Goal: Transaction & Acquisition: Purchase product/service

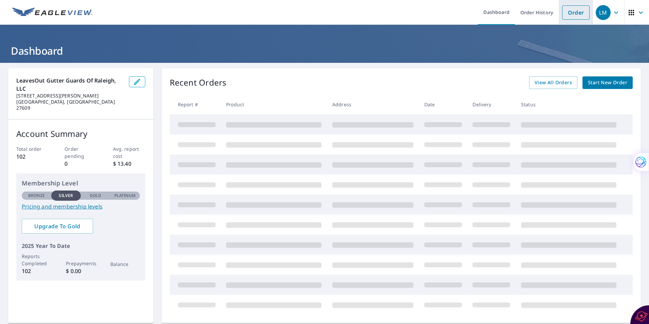
click at [578, 13] on link "Order" at bounding box center [575, 12] width 27 height 14
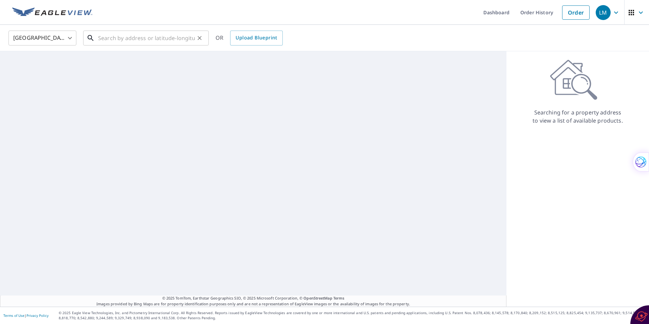
click at [121, 42] on input "text" at bounding box center [146, 38] width 97 height 19
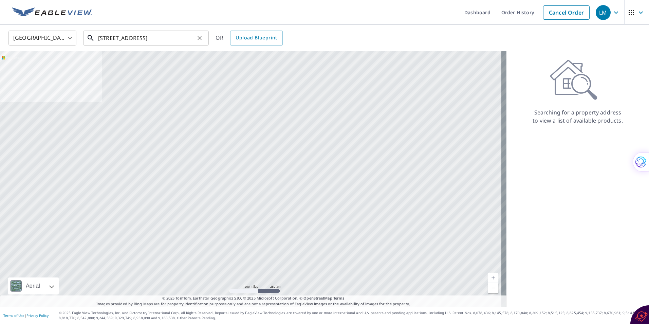
click at [162, 39] on input "[STREET_ADDRESS]" at bounding box center [146, 38] width 97 height 19
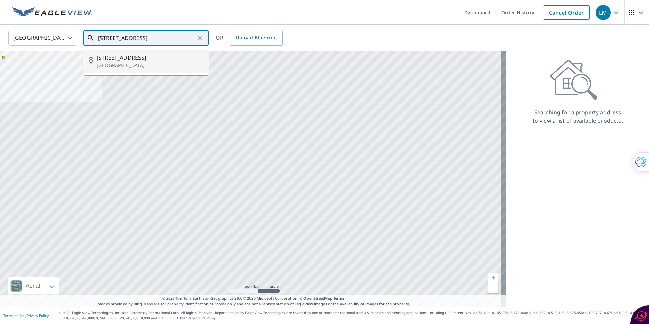
click at [129, 65] on p "[GEOGRAPHIC_DATA]" at bounding box center [150, 65] width 107 height 7
type input "[STREET_ADDRESS][PERSON_NAME]"
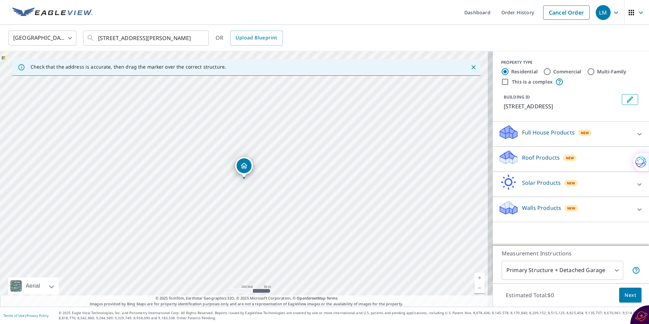
click at [529, 156] on p "Roof Products" at bounding box center [541, 157] width 38 height 8
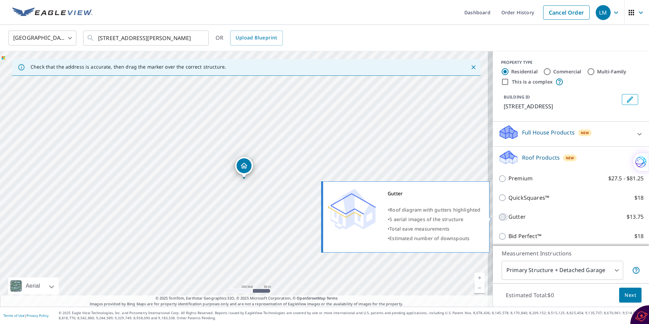
click at [499, 216] on input "Gutter $13.75" at bounding box center [503, 217] width 10 height 8
checkbox input "true"
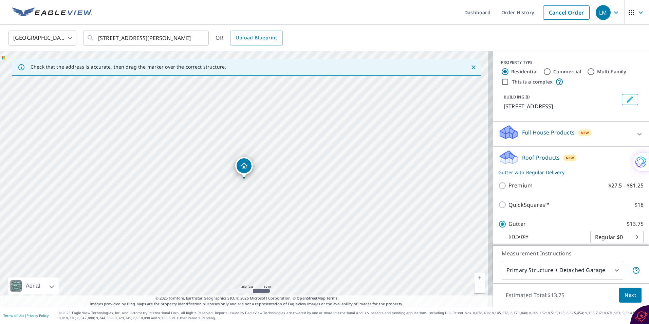
click at [625, 295] on span "Next" at bounding box center [631, 295] width 12 height 8
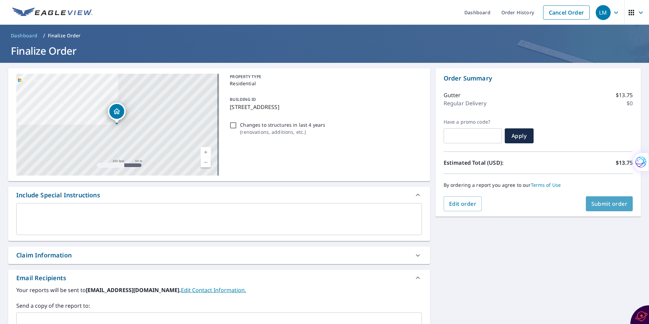
click at [599, 208] on button "Submit order" at bounding box center [609, 203] width 47 height 15
